Goal: Information Seeking & Learning: Learn about a topic

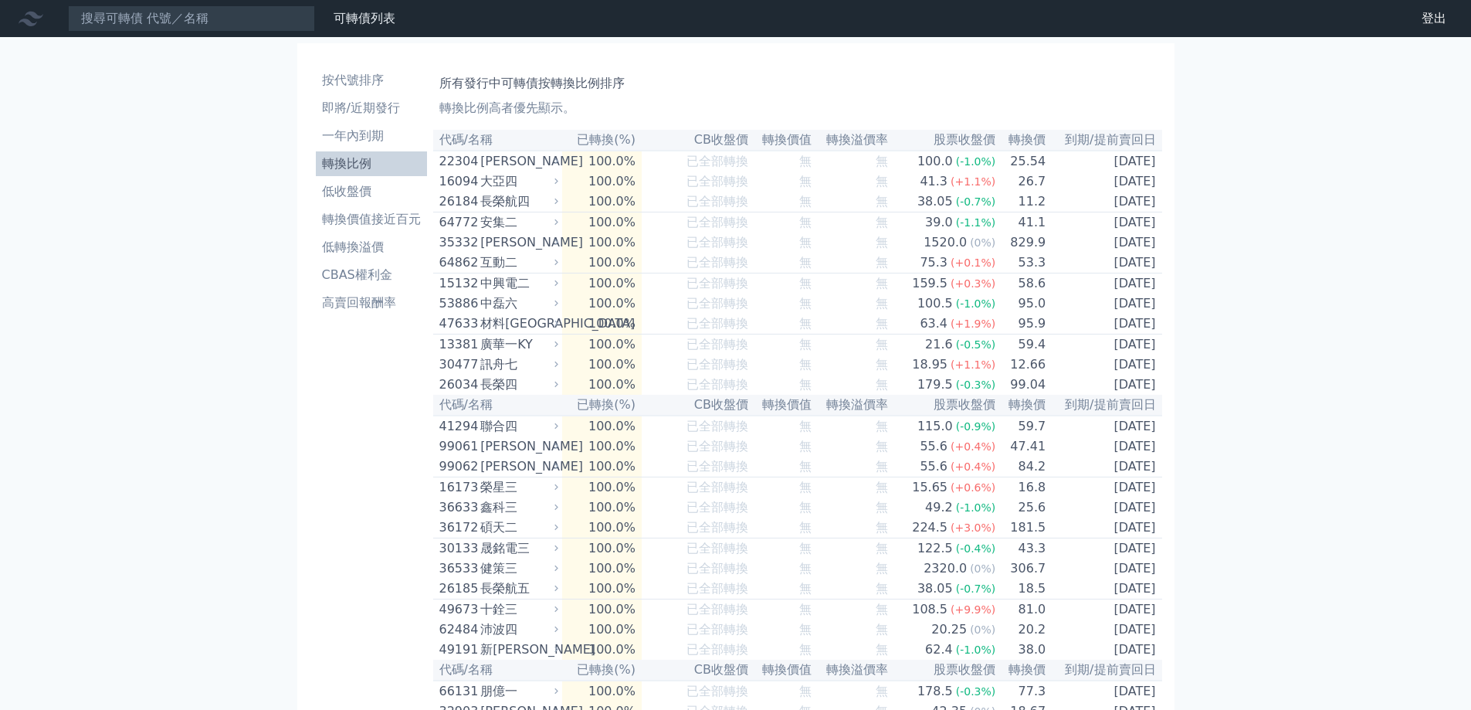
click at [728, 137] on th "CB收盤價" at bounding box center [695, 140] width 107 height 21
click at [717, 142] on th "CB收盤價" at bounding box center [695, 140] width 107 height 21
click at [351, 76] on li "按代號排序" at bounding box center [371, 80] width 111 height 19
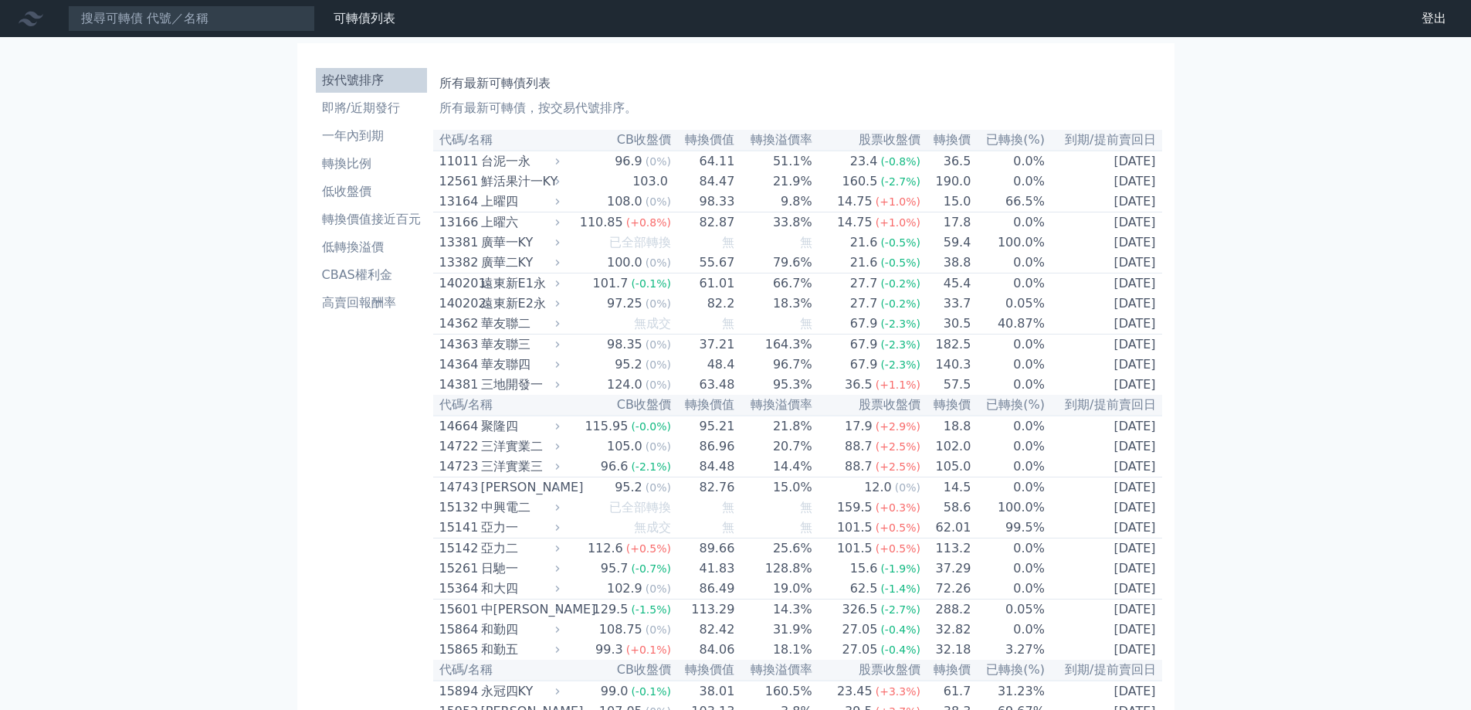
click at [639, 149] on th "CB收盤價" at bounding box center [618, 140] width 108 height 21
click at [483, 139] on th "代碼/名稱" at bounding box center [498, 140] width 131 height 21
drag, startPoint x: 652, startPoint y: 142, endPoint x: 638, endPoint y: 94, distance: 49.9
click at [638, 94] on div "所有最新可轉債列表 所有最新可轉債，按交易代號排序。" at bounding box center [797, 92] width 717 height 49
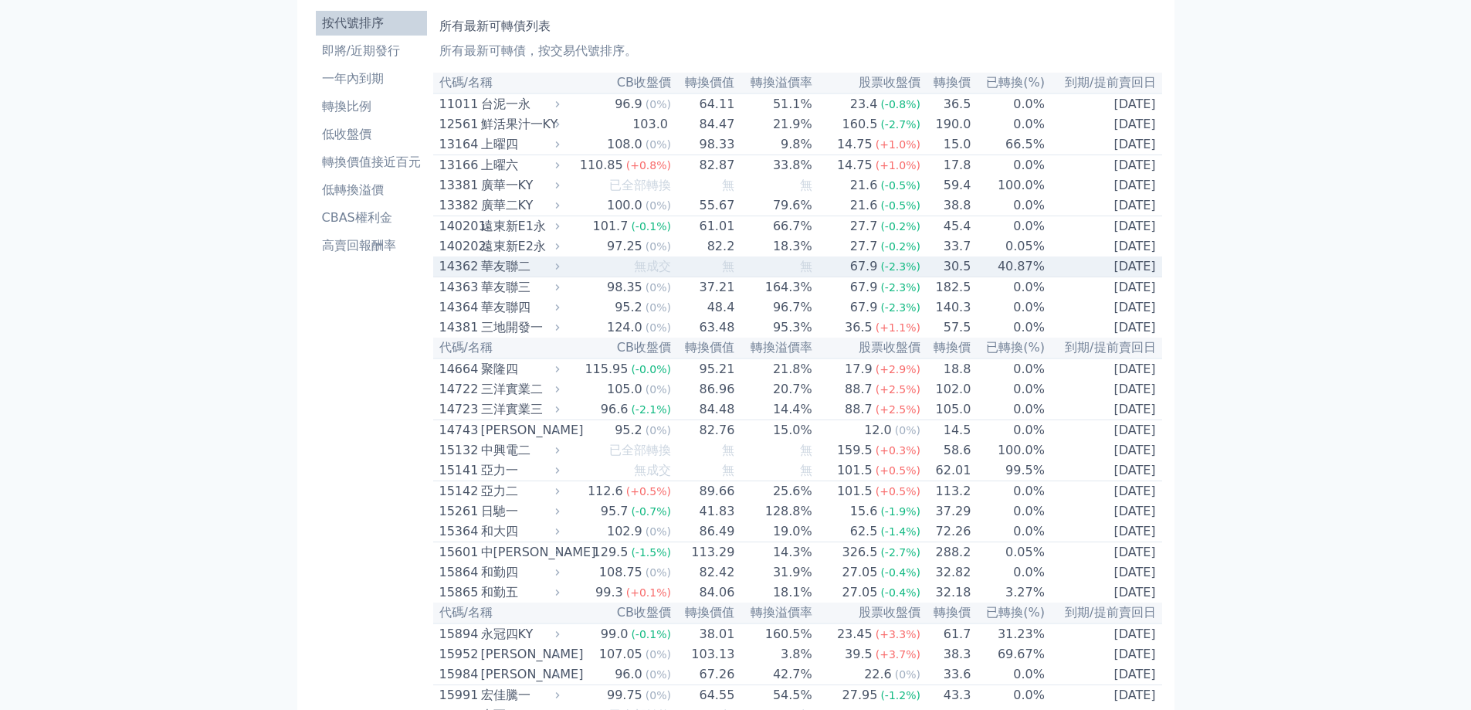
scroll to position [154, 0]
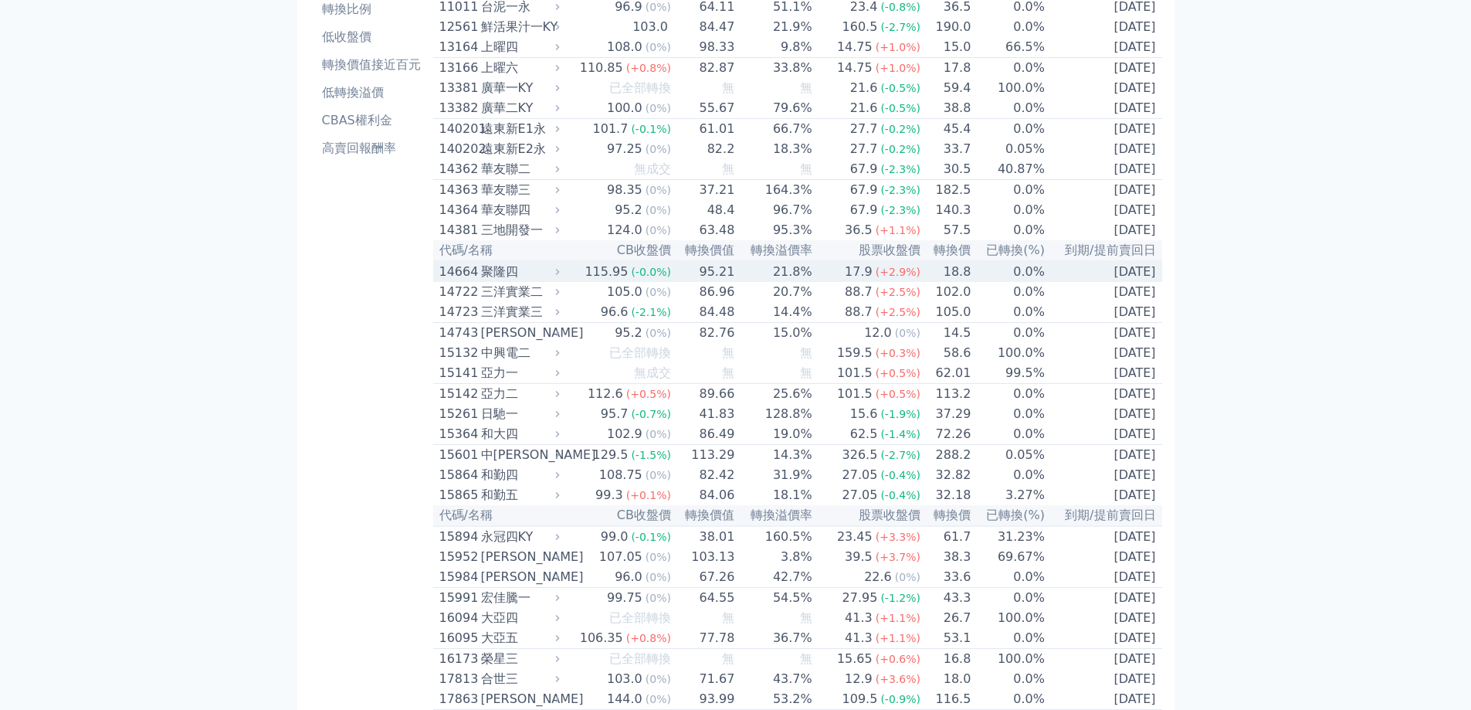
click at [609, 281] on div "115.95" at bounding box center [606, 272] width 49 height 19
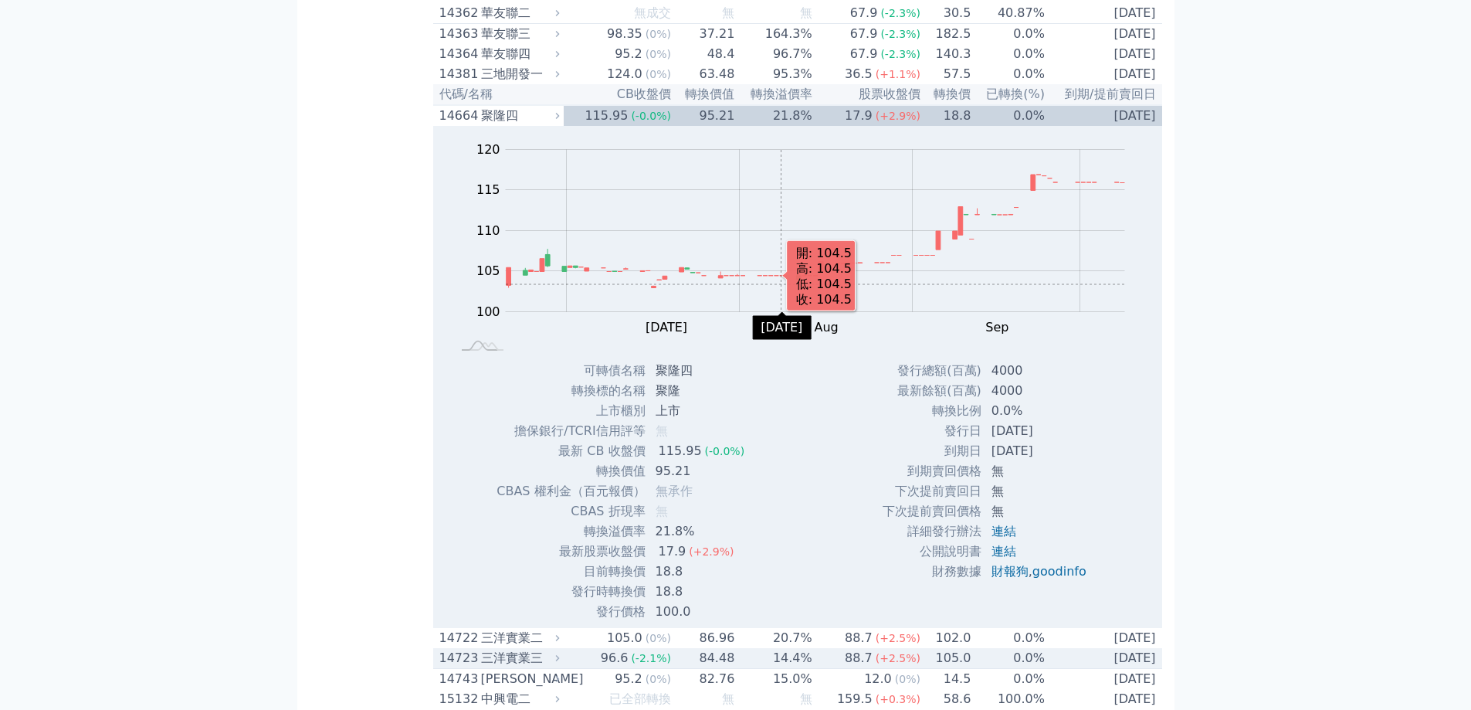
scroll to position [309, 0]
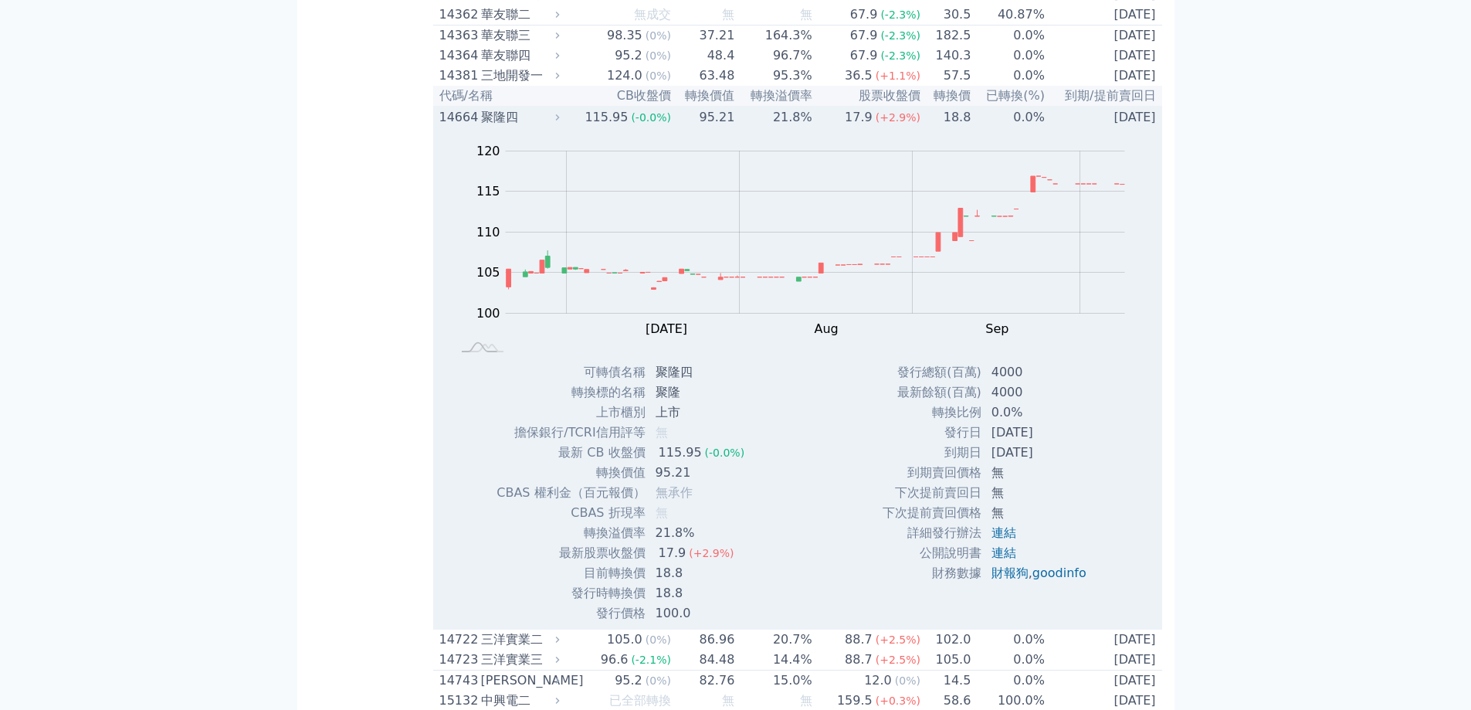
click at [520, 127] on div "聚隆四" at bounding box center [519, 117] width 76 height 19
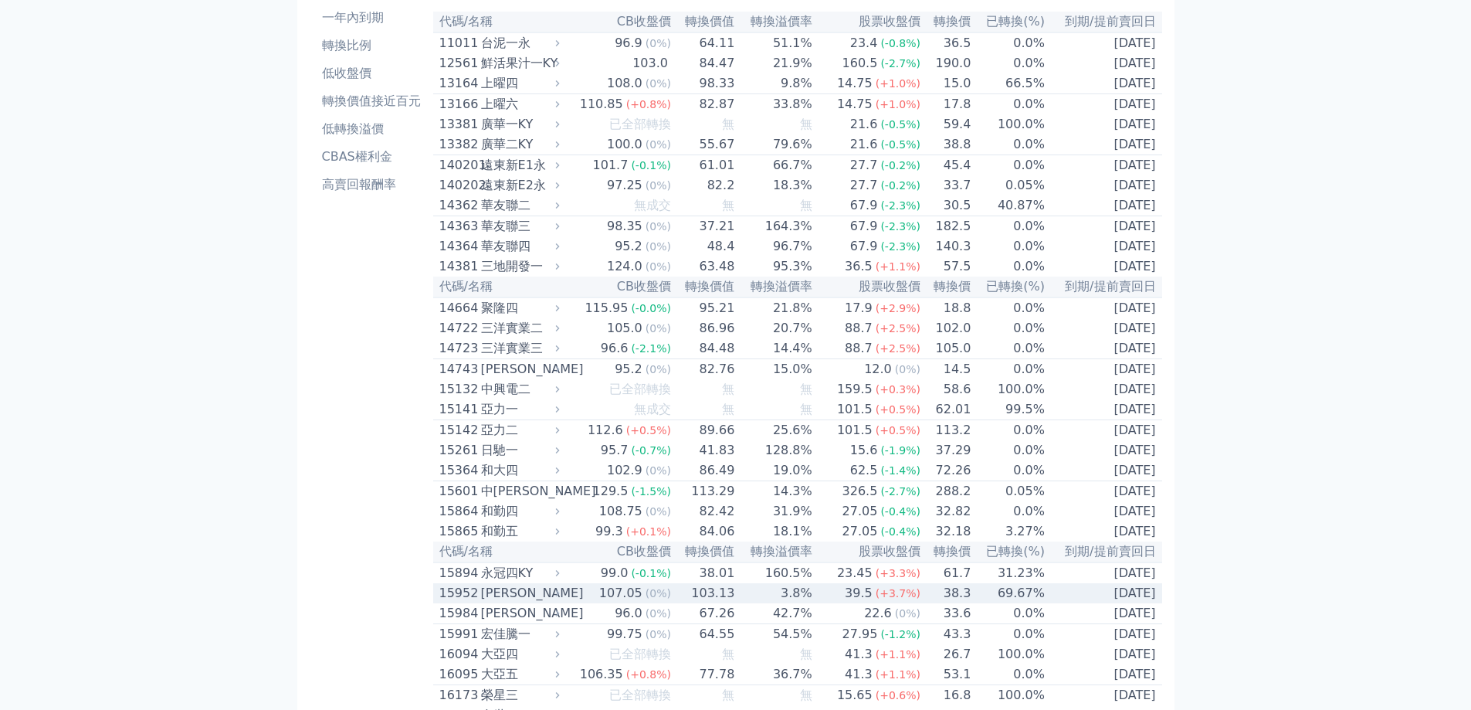
scroll to position [77, 0]
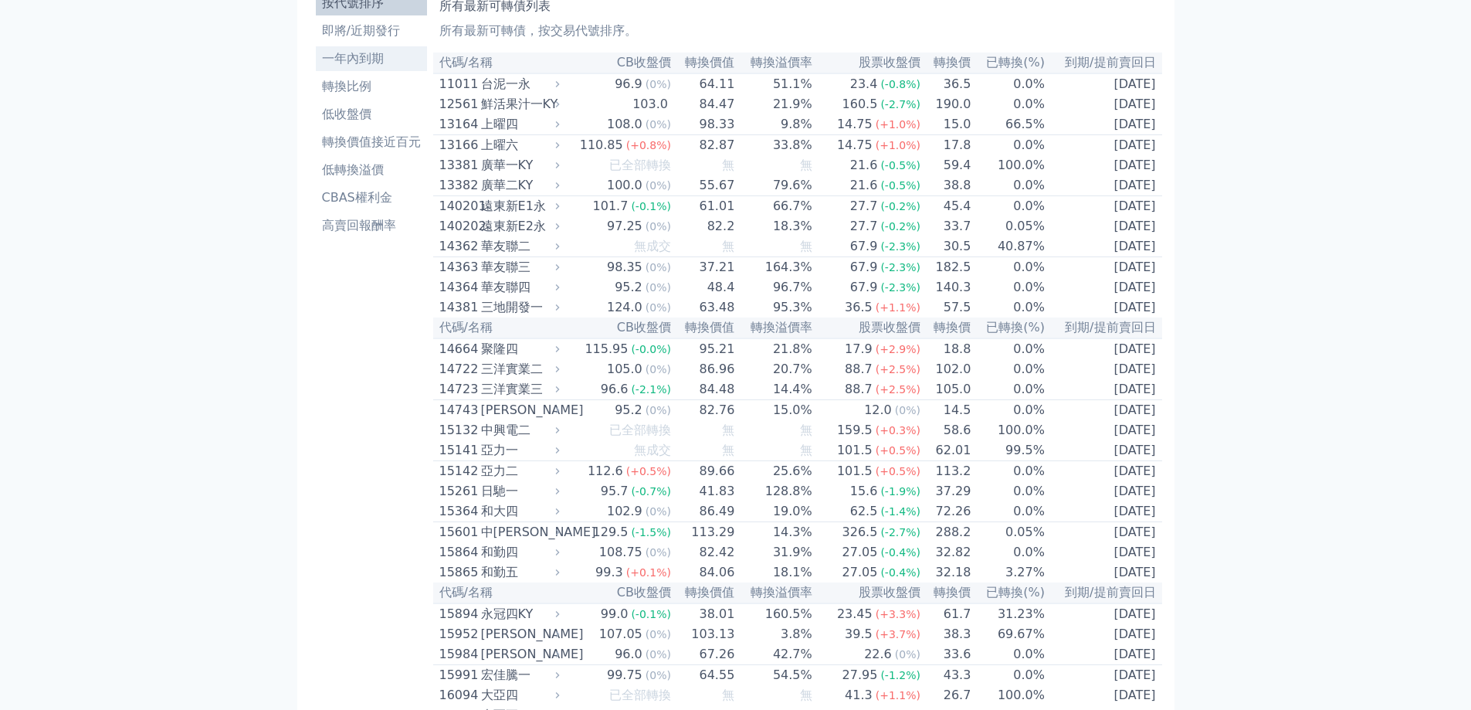
click at [368, 64] on li "一年內到期" at bounding box center [371, 58] width 111 height 19
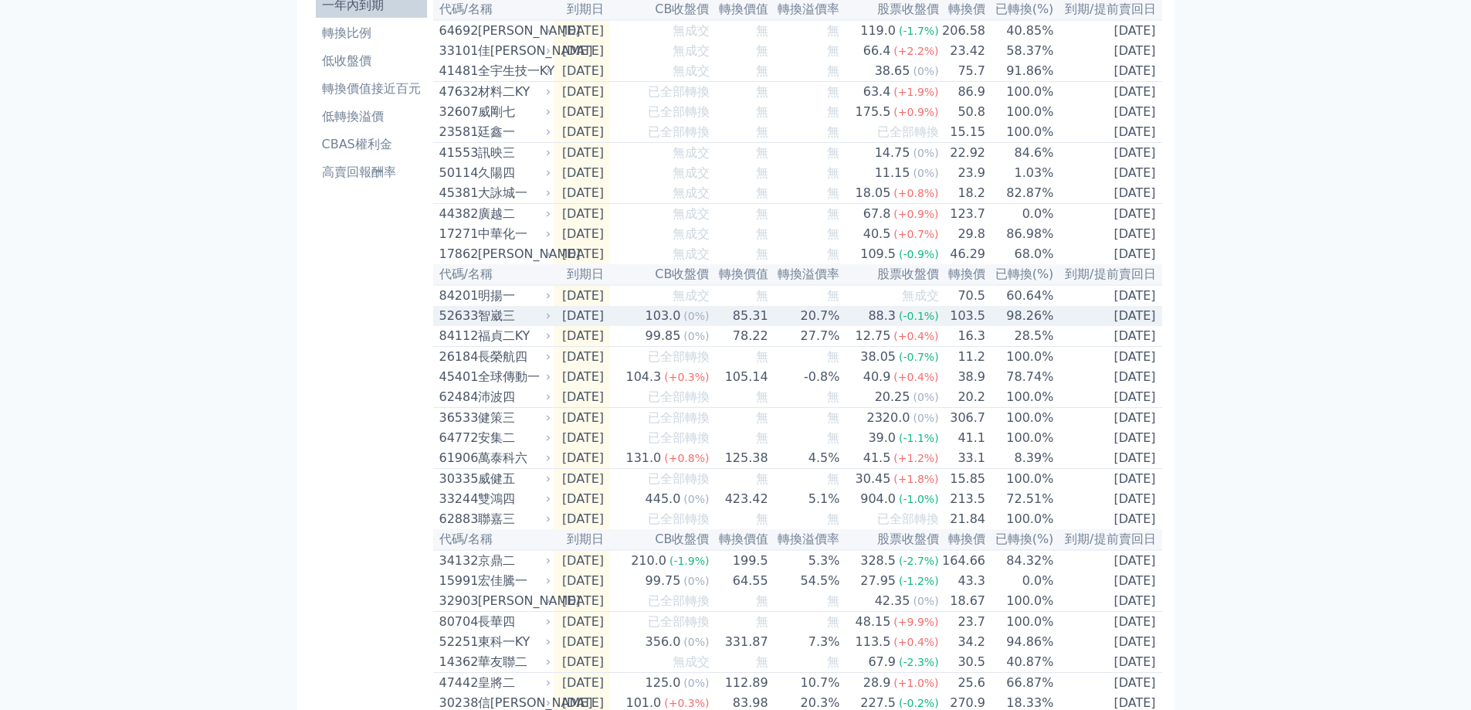
scroll to position [232, 0]
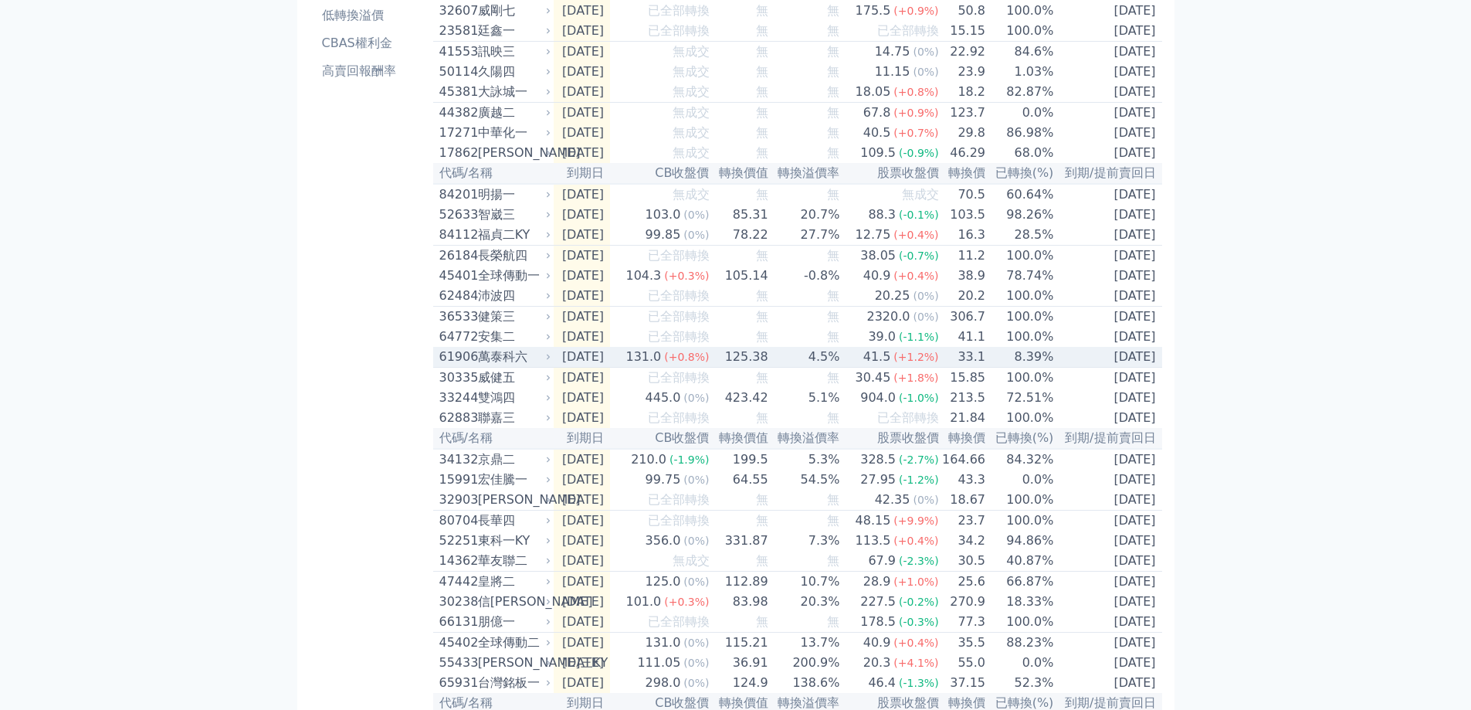
click at [489, 366] on div "萬泰科六" at bounding box center [513, 357] width 70 height 19
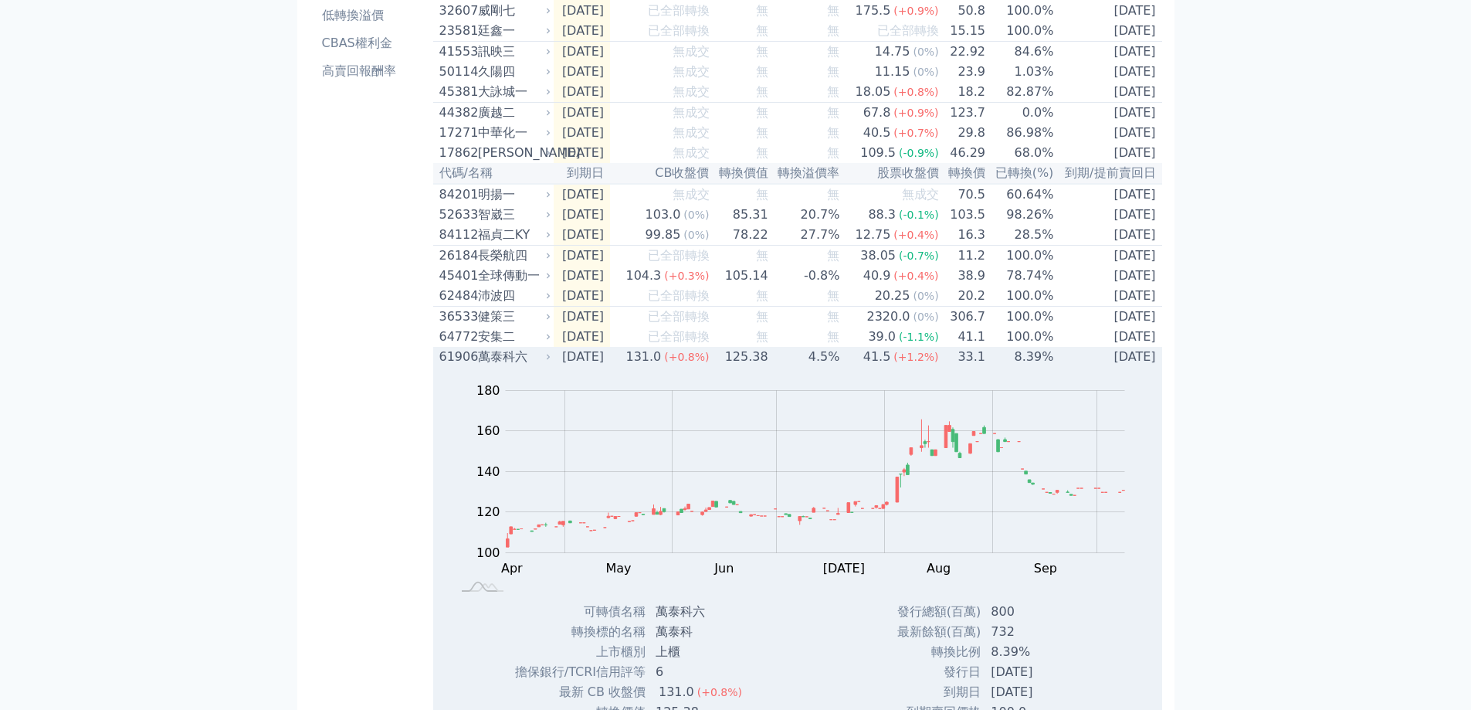
click at [504, 366] on div "萬泰科六" at bounding box center [513, 357] width 70 height 19
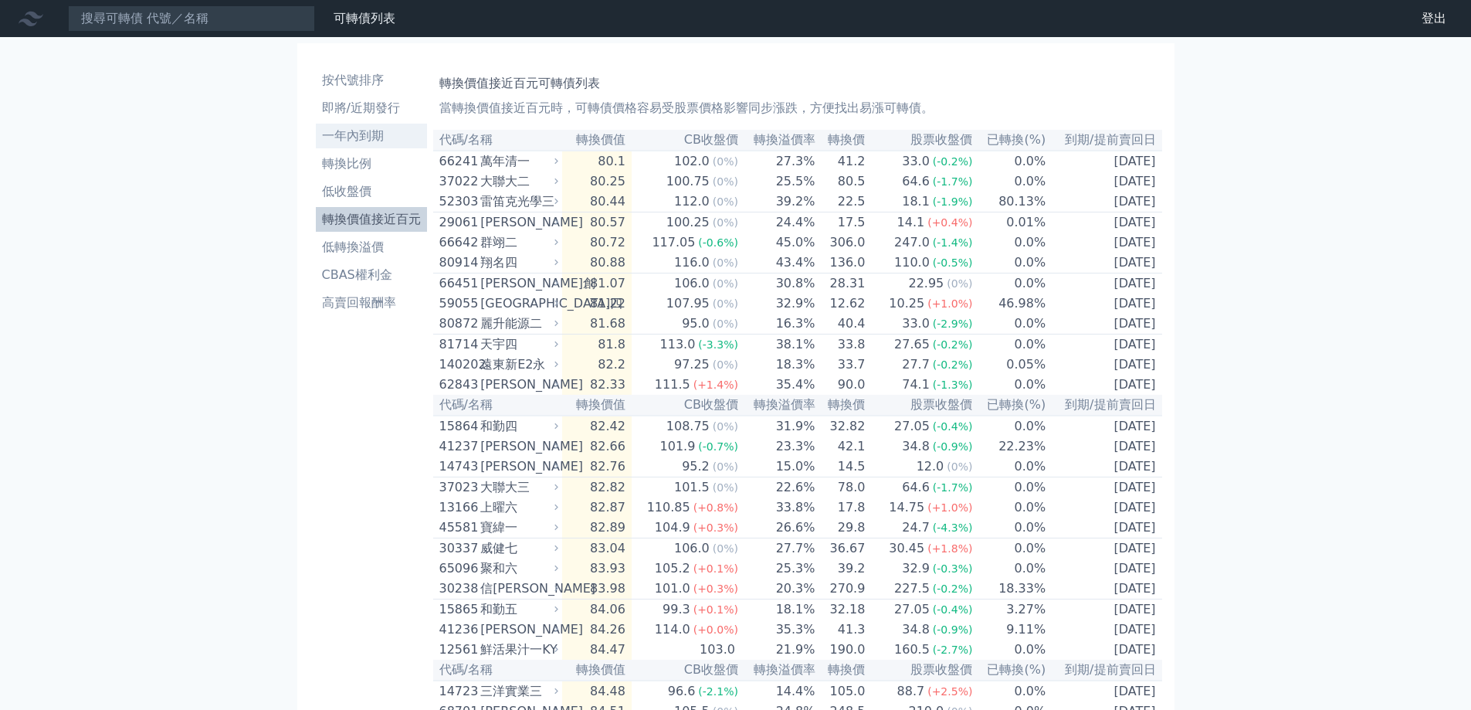
click at [361, 131] on li "一年內到期" at bounding box center [371, 136] width 111 height 19
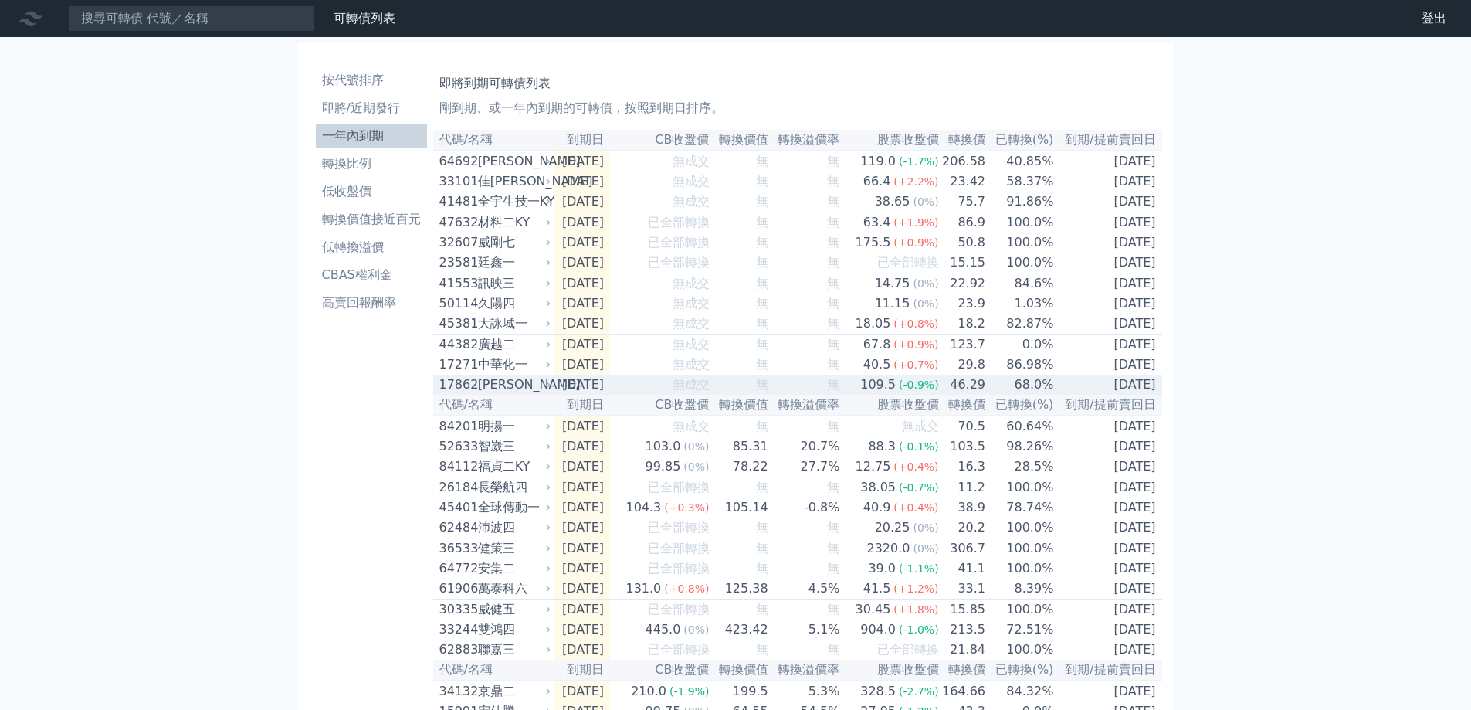
click at [514, 394] on div "[PERSON_NAME]" at bounding box center [513, 384] width 70 height 19
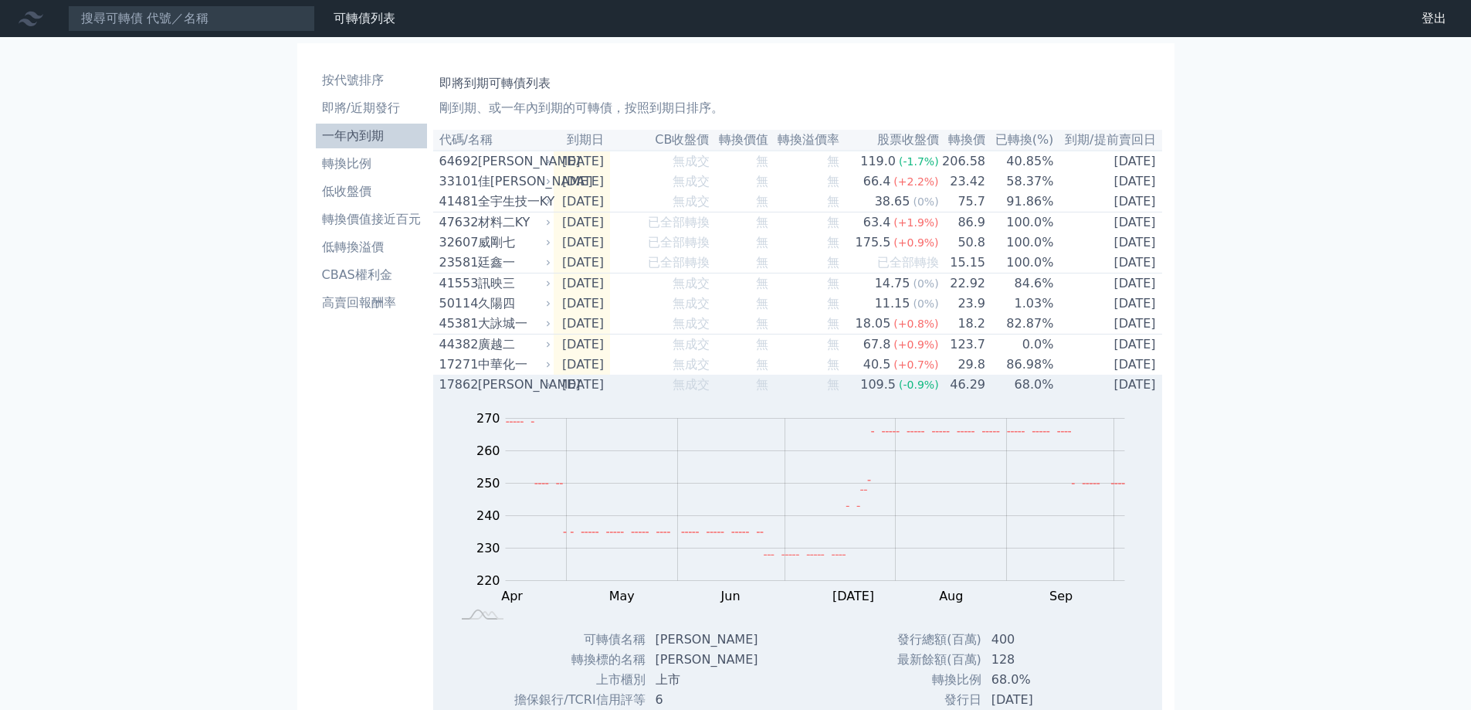
click at [499, 394] on div "[PERSON_NAME]" at bounding box center [513, 384] width 70 height 19
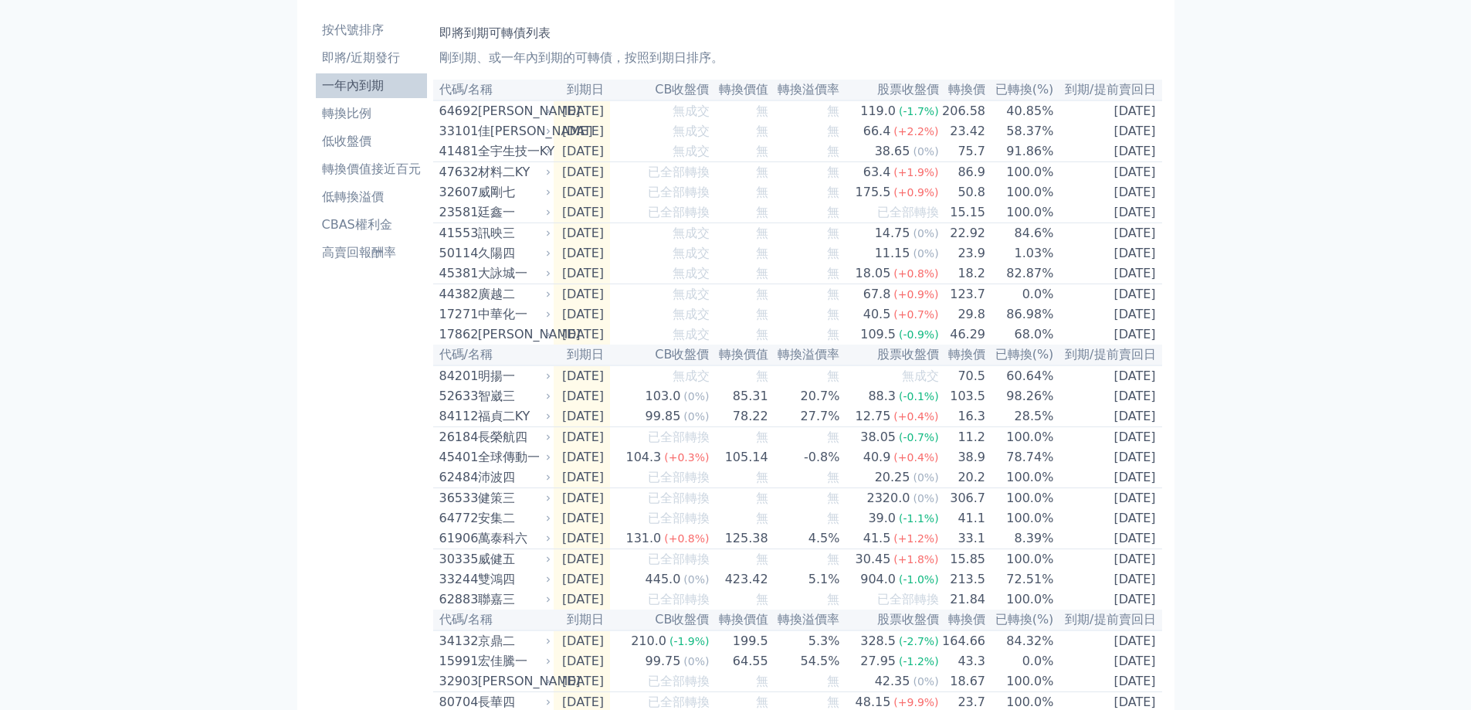
scroll to position [77, 0]
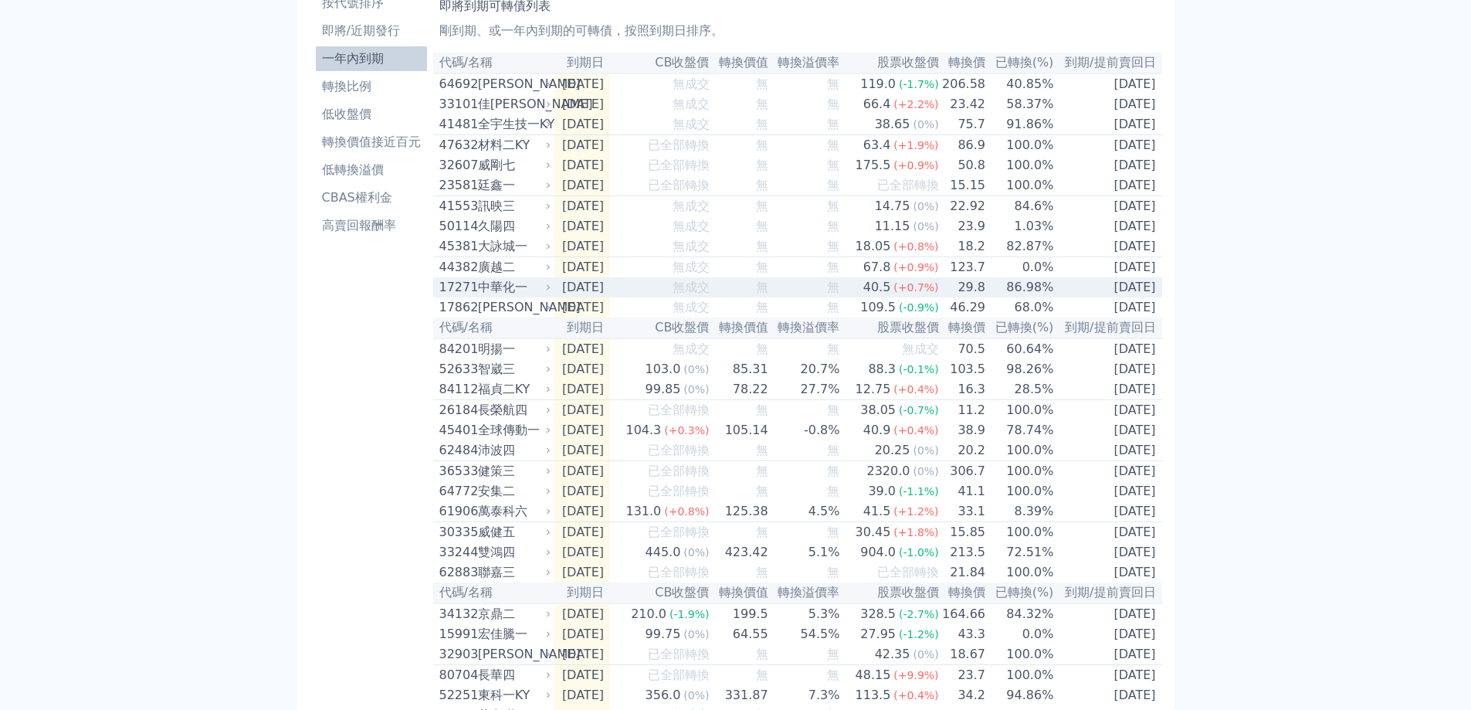
click at [521, 297] on div "中華化一" at bounding box center [513, 287] width 70 height 19
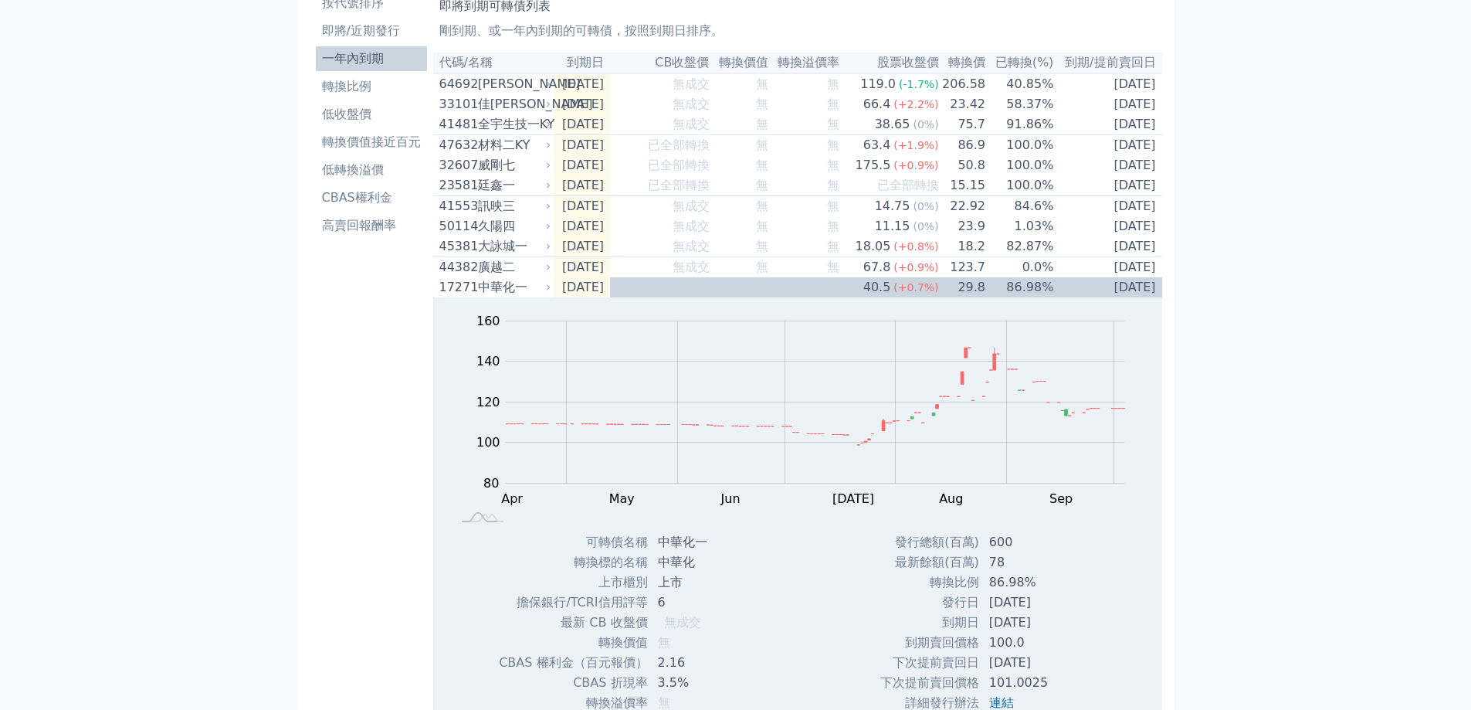
click at [351, 57] on li "一年內到期" at bounding box center [371, 58] width 111 height 19
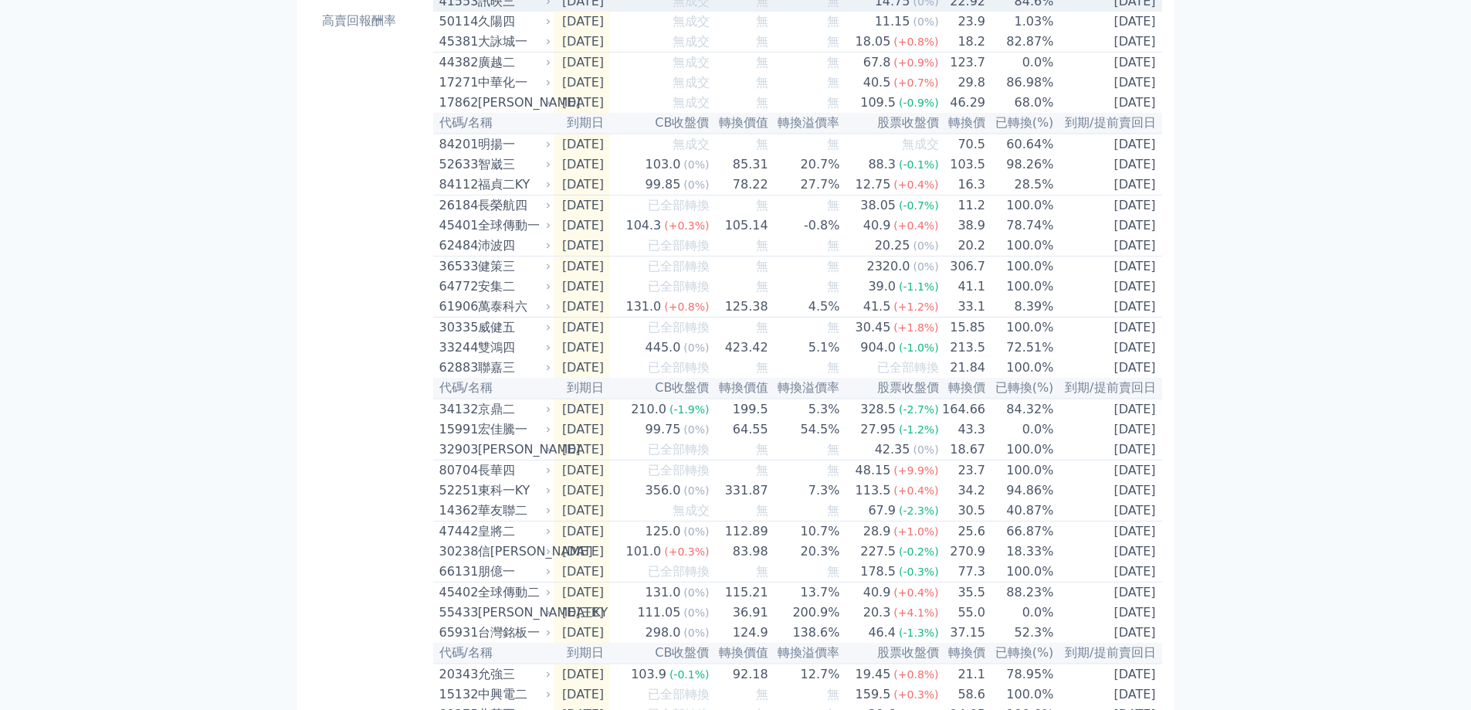
scroll to position [309, 0]
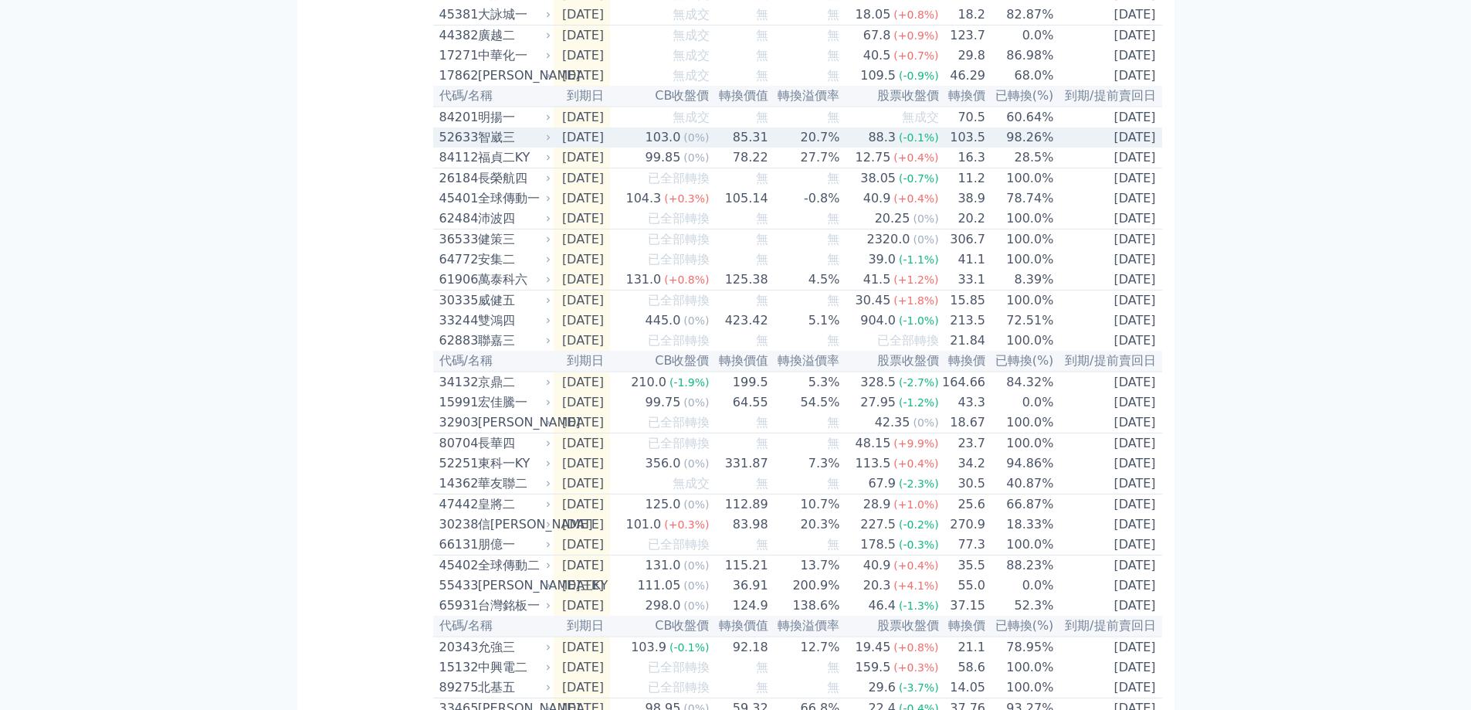
click at [602, 148] on td "[DATE]" at bounding box center [582, 137] width 56 height 20
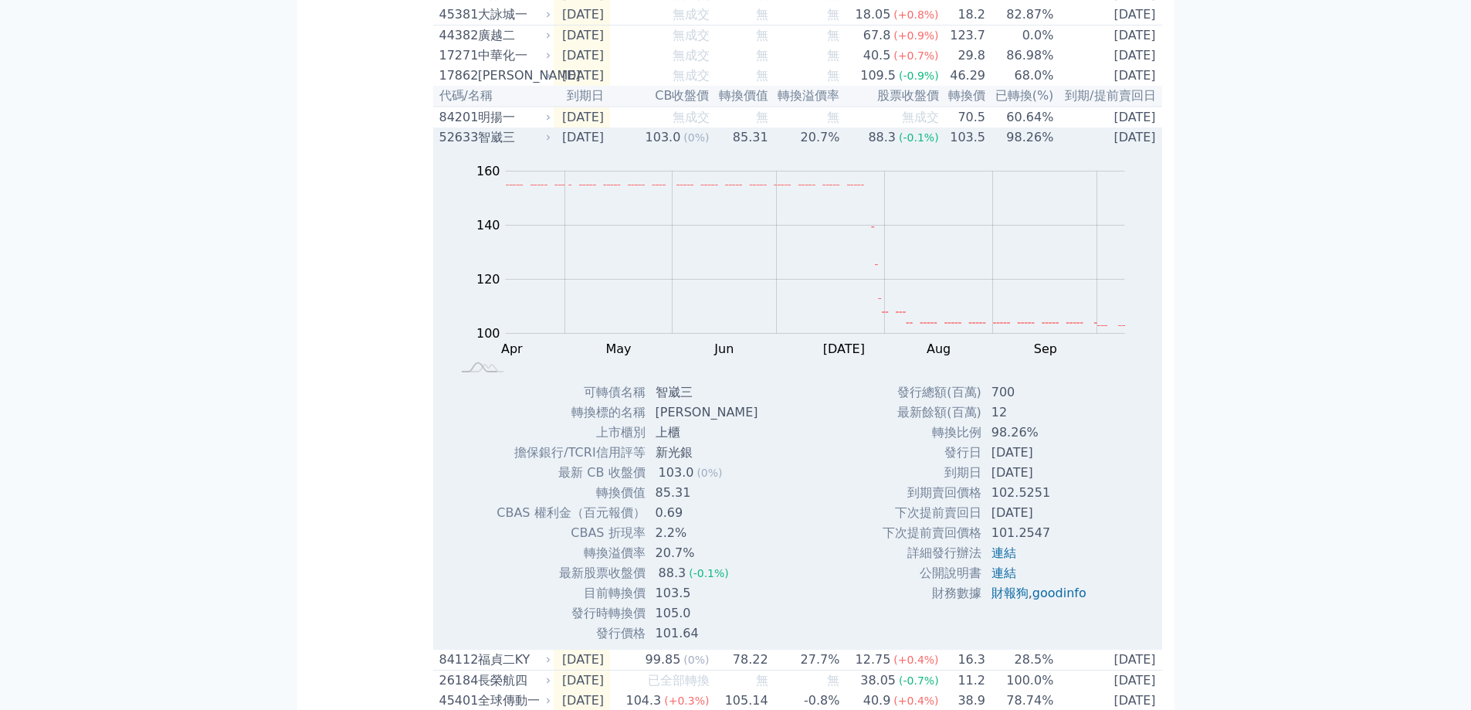
click at [602, 148] on td "[DATE]" at bounding box center [582, 137] width 56 height 20
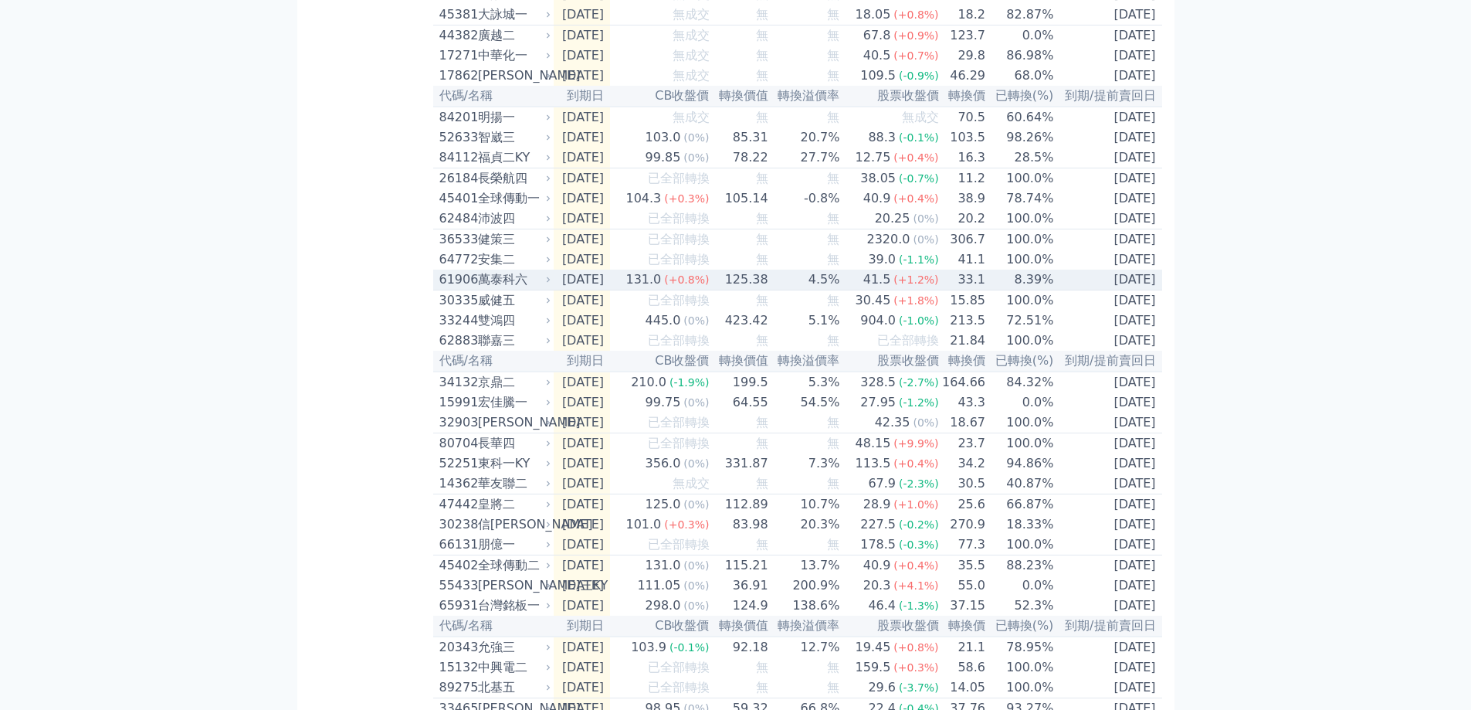
click at [553, 284] on icon at bounding box center [548, 279] width 9 height 9
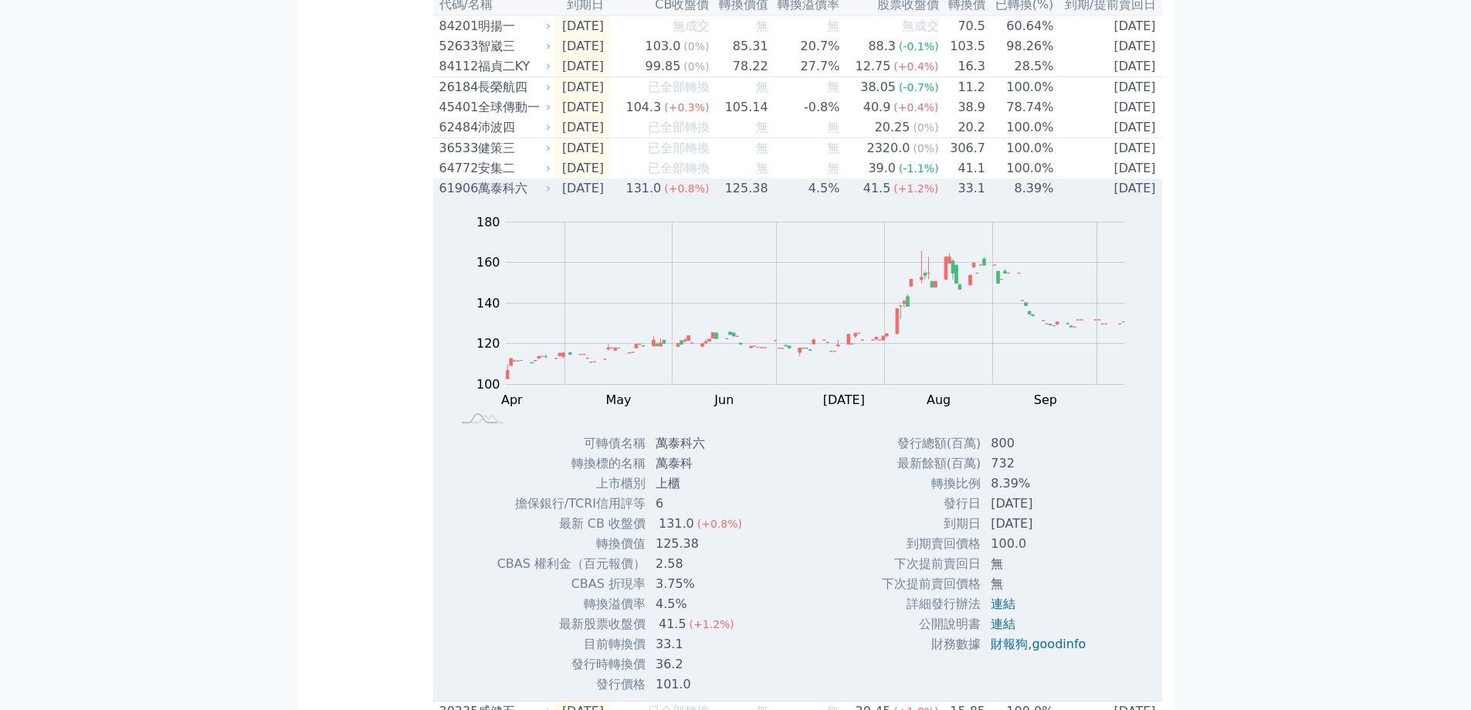
scroll to position [386, 0]
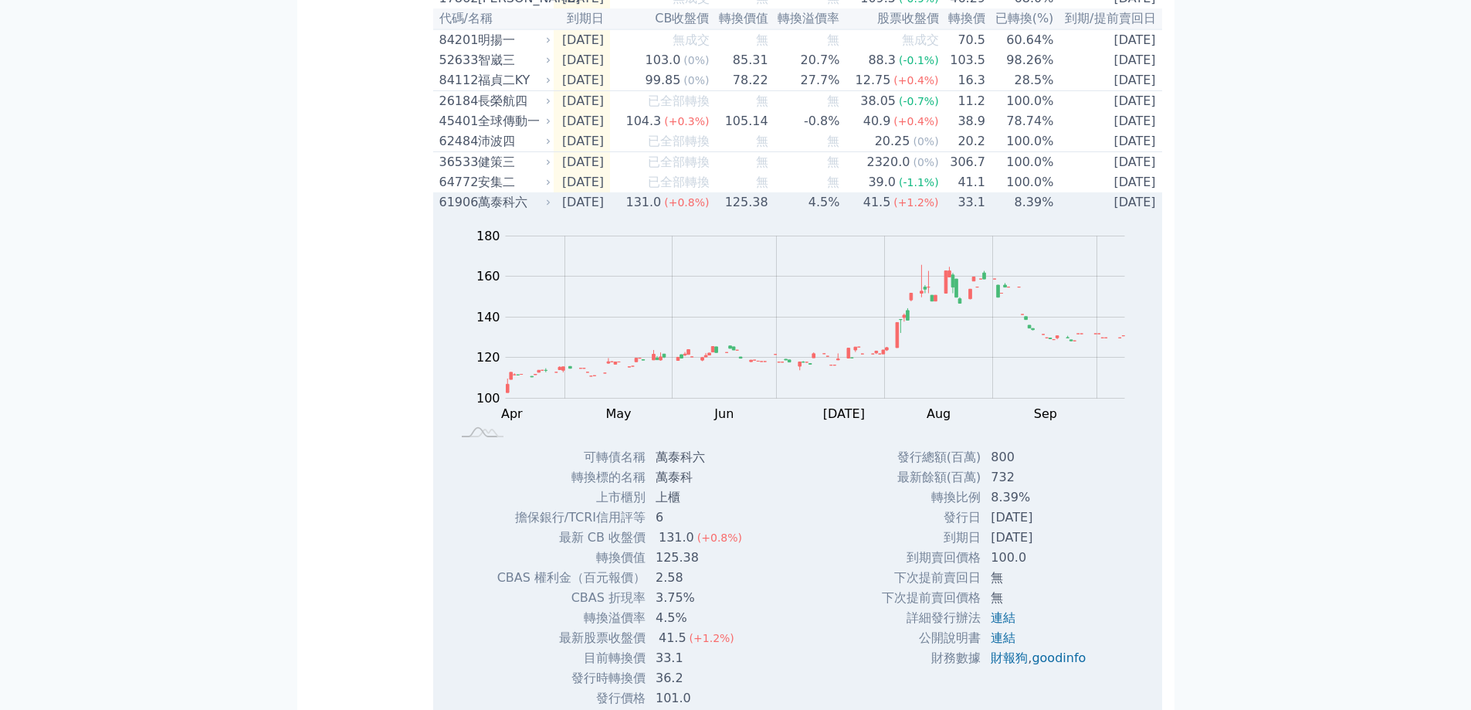
click at [504, 212] on div "萬泰科六" at bounding box center [513, 202] width 70 height 19
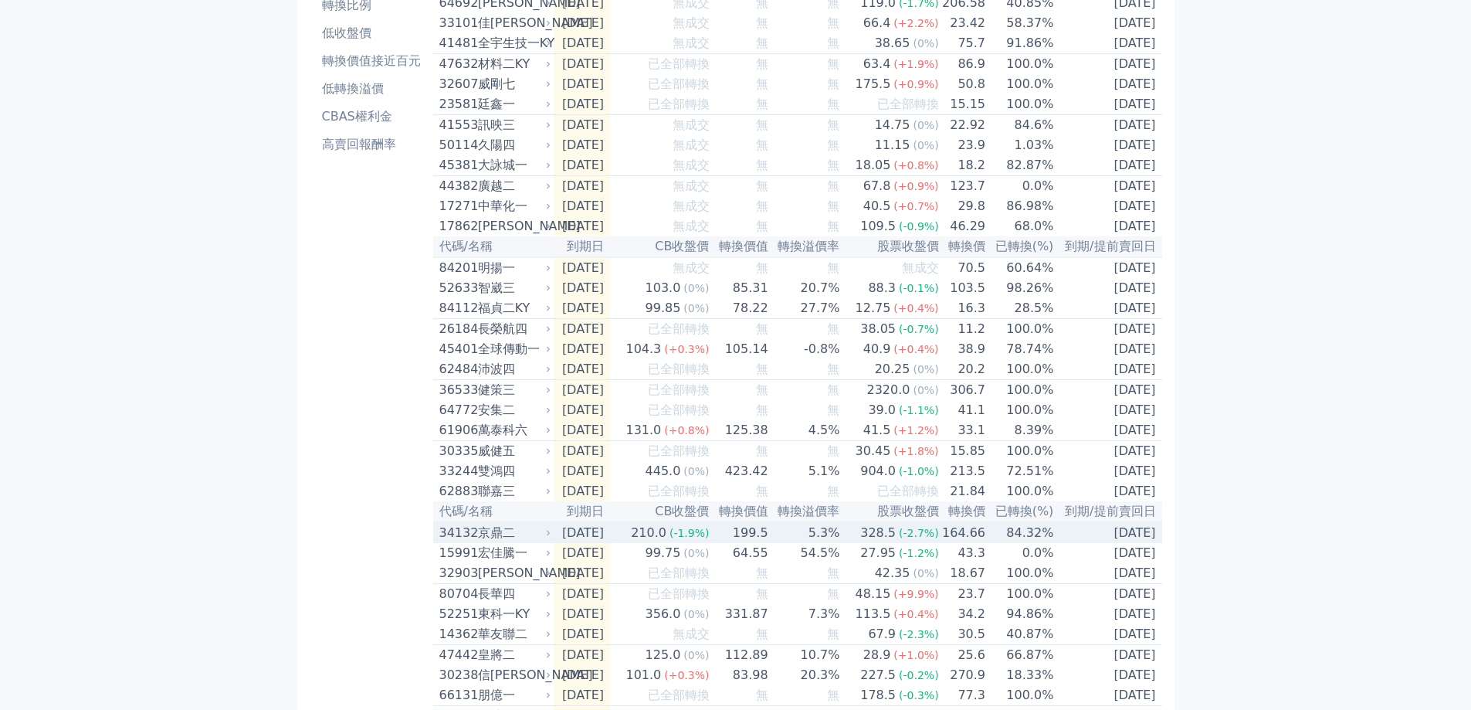
scroll to position [154, 0]
